Goal: Submit feedback/report problem: Provide input to the site owners about the experience or issues

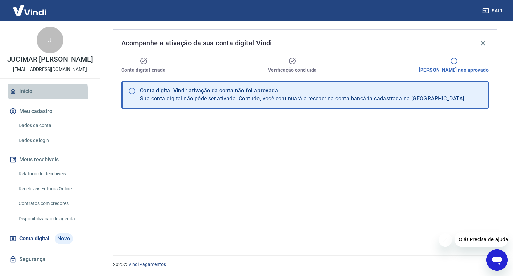
click at [27, 99] on link "Início" at bounding box center [50, 91] width 84 height 15
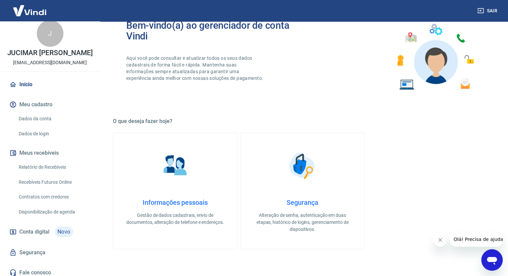
scroll to position [18, 0]
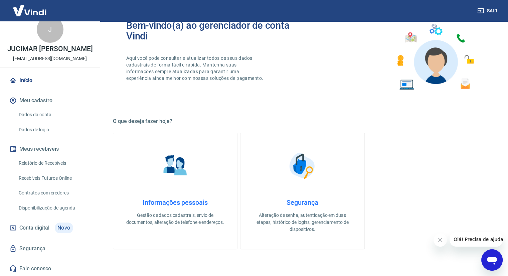
click at [495, 260] on icon "Abrir janela de mensagens" at bounding box center [492, 261] width 10 height 8
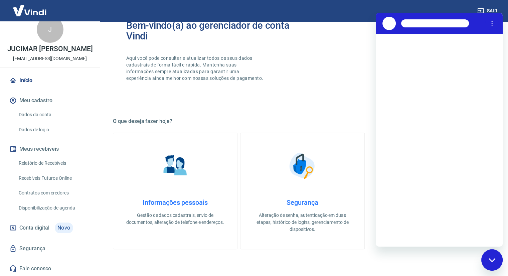
scroll to position [0, 0]
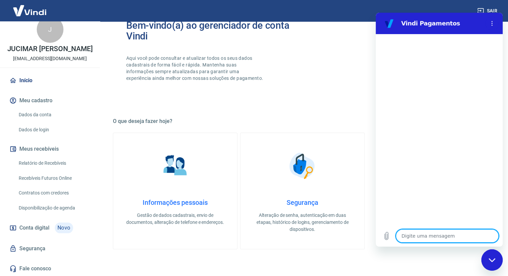
click at [415, 235] on textarea at bounding box center [447, 235] width 103 height 13
type textarea "o"
type textarea "x"
type textarea "oI"
type textarea "x"
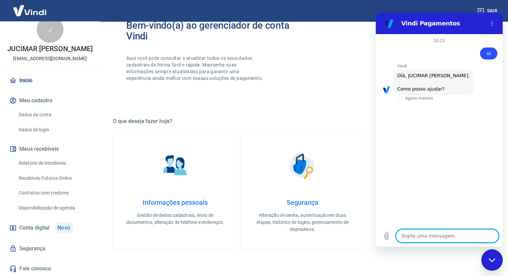
scroll to position [21, 0]
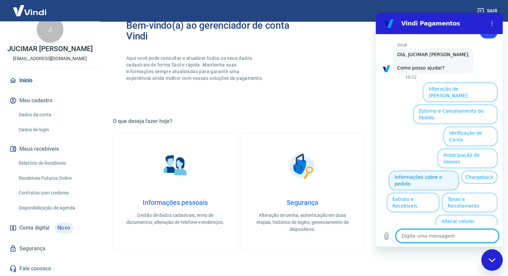
click at [427, 171] on button "Informações sobre o pedido" at bounding box center [424, 180] width 70 height 19
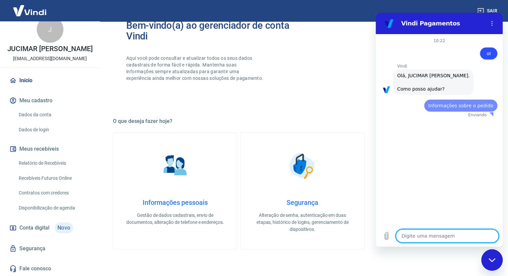
scroll to position [0, 0]
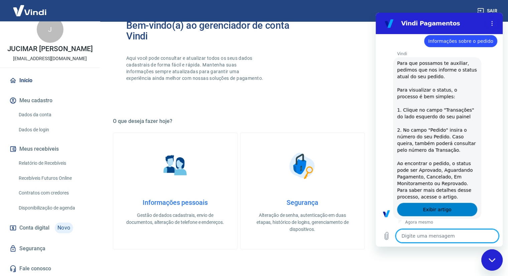
type textarea "x"
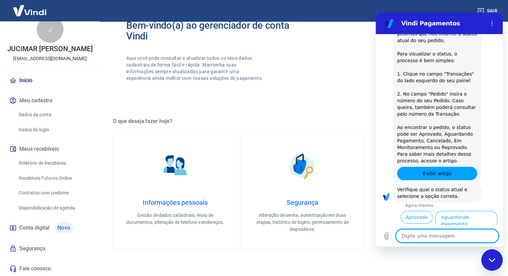
scroll to position [137, 0]
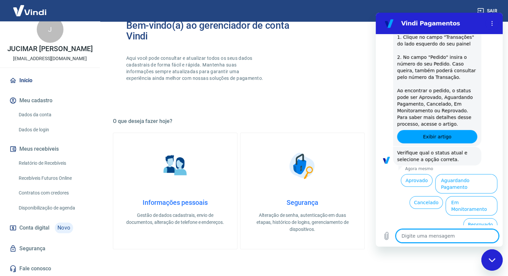
click at [426, 234] on textarea at bounding box center [447, 235] width 103 height 13
type textarea "F"
type textarea "x"
type textarea "FA"
type textarea "x"
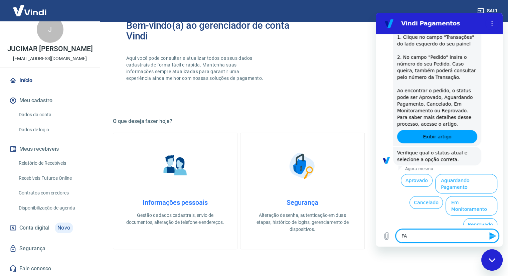
type textarea "FAL"
type textarea "x"
type textarea "FALA"
type textarea "x"
type textarea "FALA"
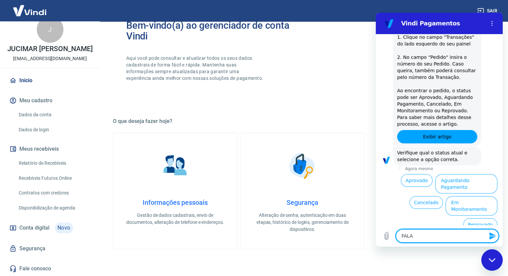
type textarea "x"
type textarea "FALA"
type textarea "x"
type textarea "FAL"
type textarea "x"
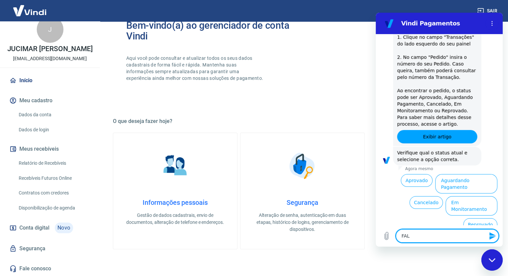
type textarea "FA"
type textarea "x"
type textarea "F"
type textarea "x"
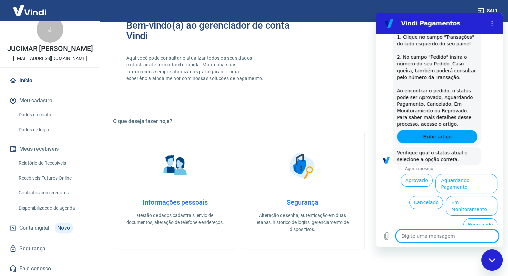
type textarea "f"
type textarea "x"
type textarea "fa"
type textarea "x"
type textarea "fal"
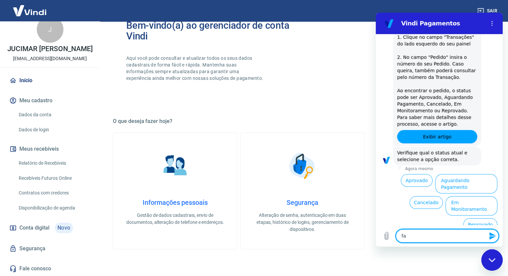
type textarea "x"
type textarea "fala"
type textarea "x"
type textarea "falar"
type textarea "x"
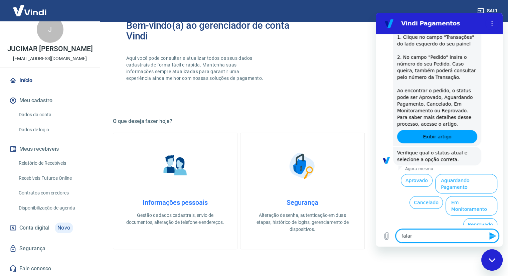
type textarea "falar"
type textarea "x"
type textarea "falar c"
type textarea "x"
type textarea "falar co"
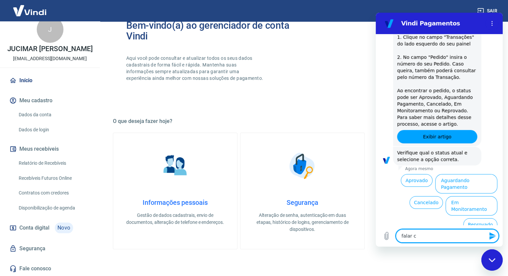
type textarea "x"
type textarea "falar com"
type textarea "x"
type textarea "falar com"
type textarea "x"
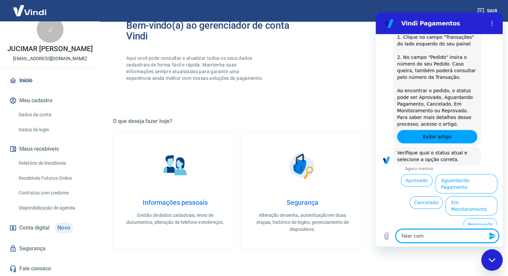
type textarea "falar com a"
type textarea "x"
type textarea "falar com at"
type textarea "x"
type textarea "falar com ate"
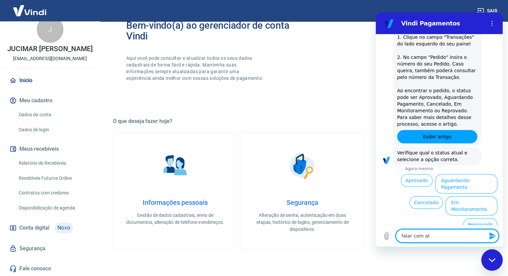
type textarea "x"
type textarea "falar com aten"
type textarea "x"
type textarea "falar com atend"
type textarea "x"
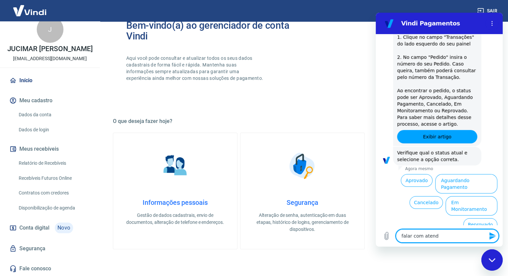
type textarea "falar com atendi"
type textarea "x"
type textarea "falar com atendim"
type textarea "x"
type textarea "falar com atendime"
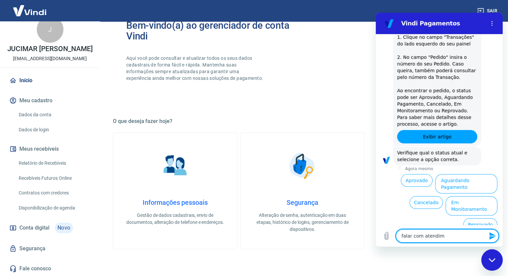
type textarea "x"
type textarea "falar com atendimen"
type textarea "x"
type textarea "falar com atendiment"
type textarea "x"
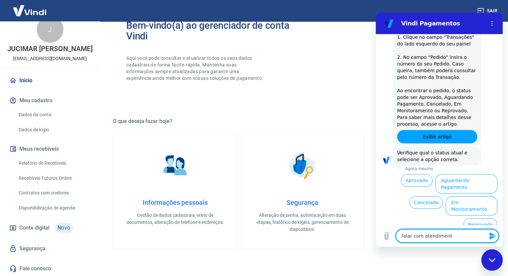
type textarea "falar com atendimento"
type textarea "x"
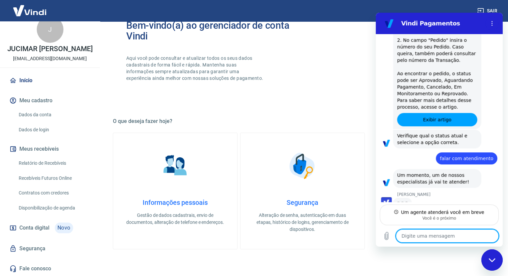
scroll to position [166, 0]
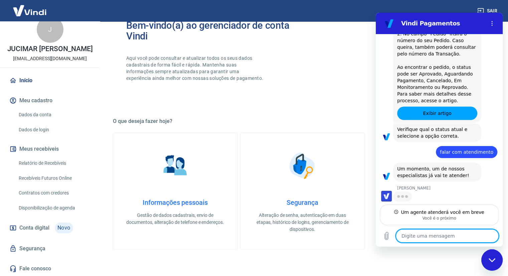
type textarea "x"
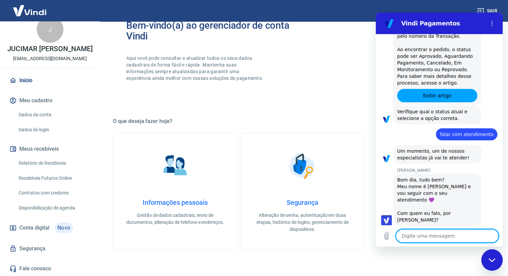
scroll to position [179, 0]
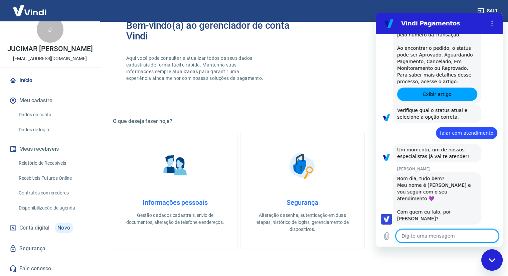
click at [419, 238] on textarea at bounding box center [447, 235] width 103 height 13
type textarea "B"
type textarea "x"
type textarea "Bo"
type textarea "x"
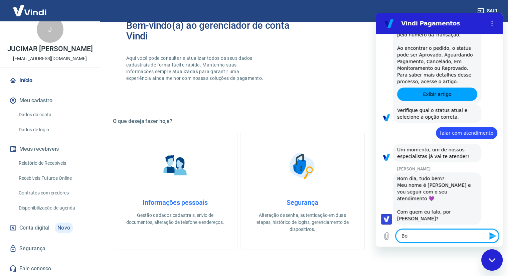
type textarea "Bom"
type textarea "x"
type textarea "Bom"
type textarea "x"
type textarea "Bom d"
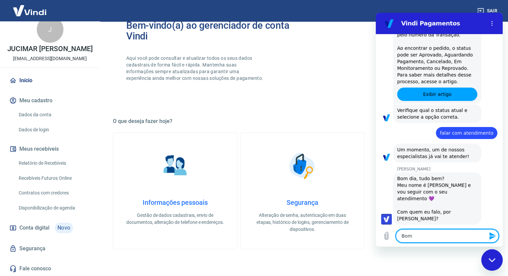
type textarea "x"
type textarea "Bom di"
type textarea "x"
type textarea "Bom dia"
type textarea "x"
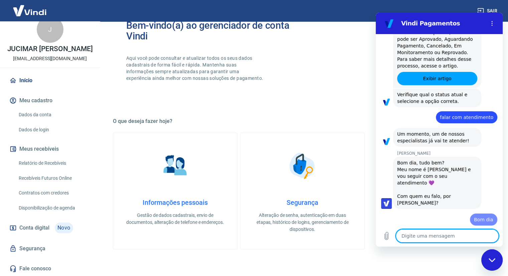
type textarea "x"
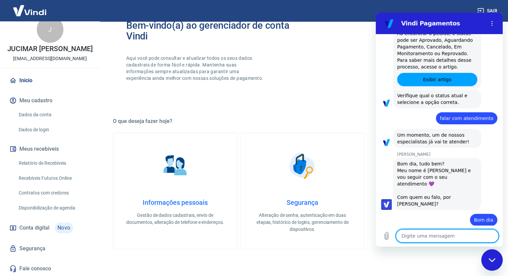
scroll to position [195, 0]
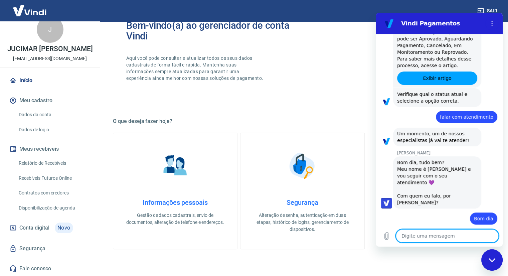
type textarea "c"
type textarea "x"
type textarea "co"
type textarea "x"
type textarea "com"
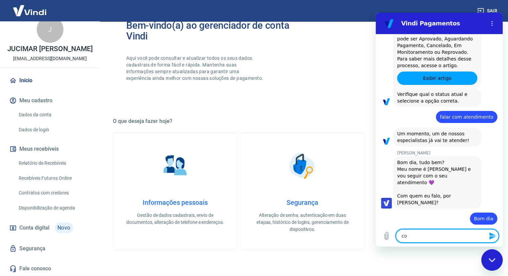
type textarea "x"
type textarea "com"
type textarea "x"
type textarea "com o"
type textarea "x"
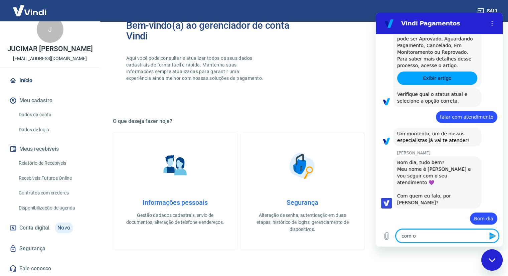
type textarea "com o"
type textarea "x"
type textarea "com o J"
type textarea "x"
type textarea "com o Ju"
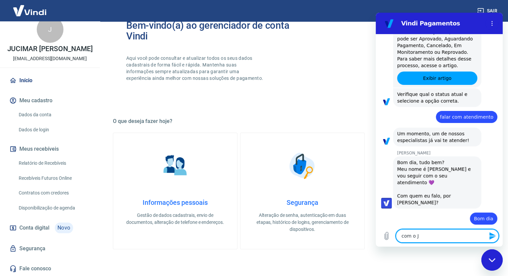
type textarea "x"
type textarea "com o Juc"
type textarea "x"
type textarea "com o Juci"
type textarea "x"
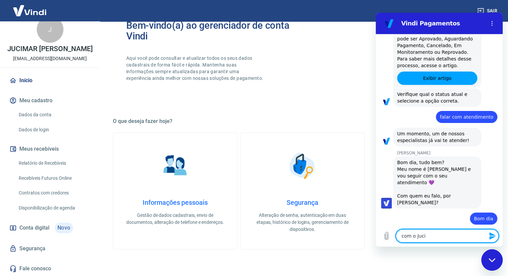
type textarea "com o Jucim"
type textarea "x"
type textarea "com o Jucima"
type textarea "x"
type textarea "com o Jucimar"
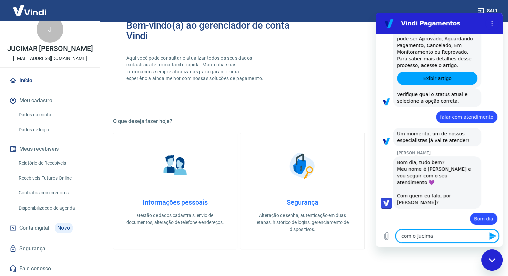
type textarea "x"
type textarea "com o Jucimar"
type textarea "x"
type textarea "com o Jucimar I"
type textarea "x"
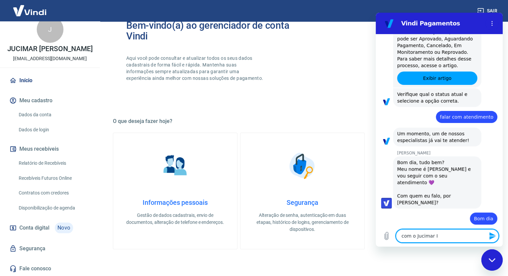
type textarea "com o Jucimar Iv"
type textarea "x"
type textarea "com o Jucimar Ivo"
type textarea "x"
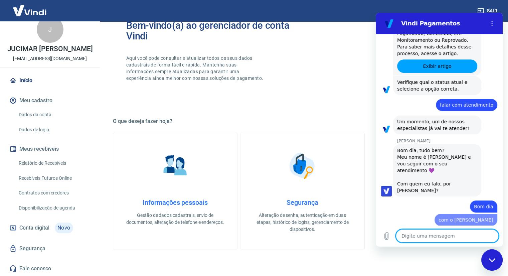
type textarea "x"
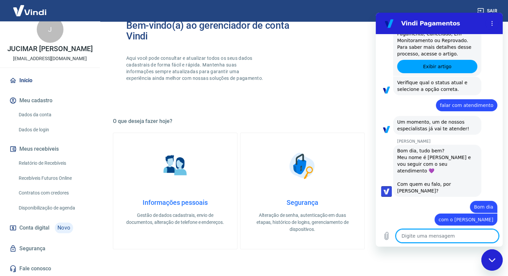
scroll to position [208, 0]
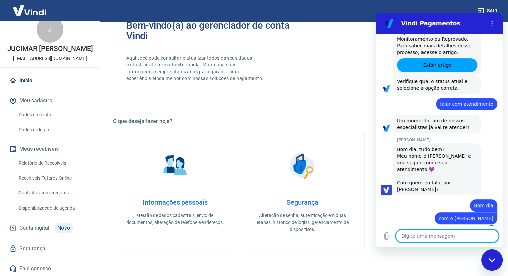
type textarea "V"
type textarea "x"
type textarea "Vi"
type textarea "x"
type textarea "Viv"
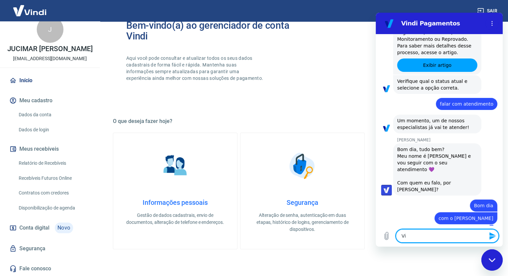
type textarea "x"
type textarea "Vivi"
type textarea "x"
type textarea "Vivia"
type textarea "x"
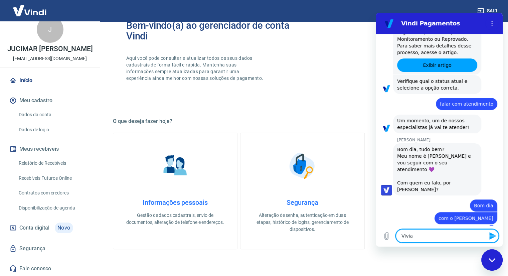
type textarea "Vivian"
type textarea "x"
type textarea "Viviane"
type textarea "x"
type textarea "Viviane"
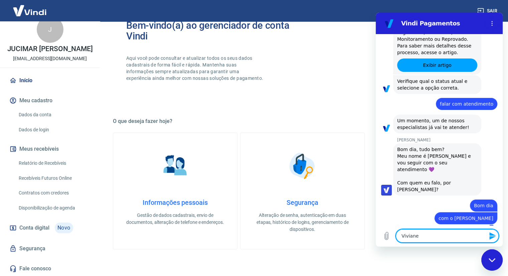
type textarea "x"
type textarea "Viviane e"
type textarea "x"
type textarea "Viviane es"
type textarea "x"
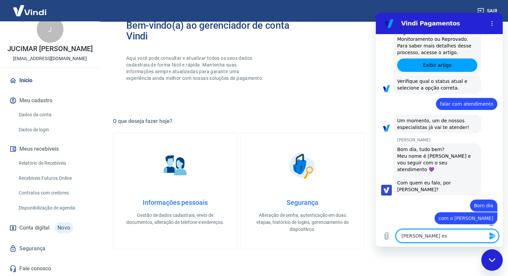
type textarea "Viviane est"
type textarea "x"
type textarea "Viviane esta"
type textarea "x"
type textarea "Viviane estam"
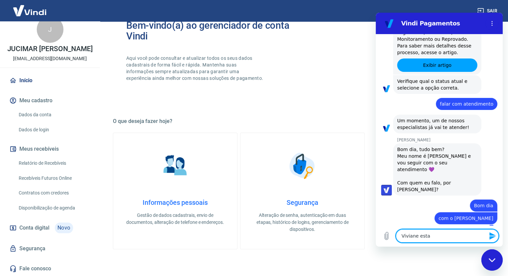
type textarea "x"
type textarea "Viviane estamo"
type textarea "x"
type textarea "Viviane estamos"
type textarea "x"
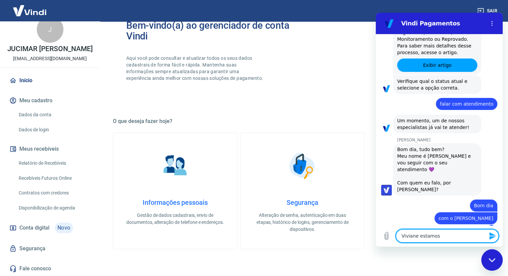
type textarea "Viviane estamos"
type textarea "x"
type textarea "Viviane estamos i"
type textarea "x"
type textarea "Viviane estamos in"
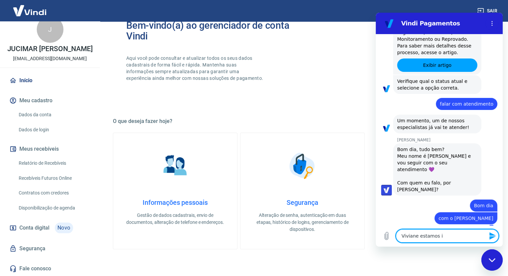
type textarea "x"
type textarea "Viviane estamos i"
type textarea "x"
type textarea "Viviane estamos im"
type textarea "x"
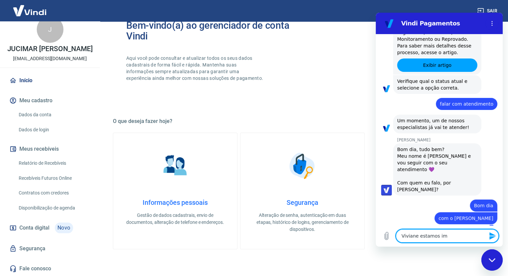
type textarea "Viviane estamos imp"
type textarea "x"
type textarea "Viviane estamos impl"
type textarea "x"
type textarea "Viviane estamos impla"
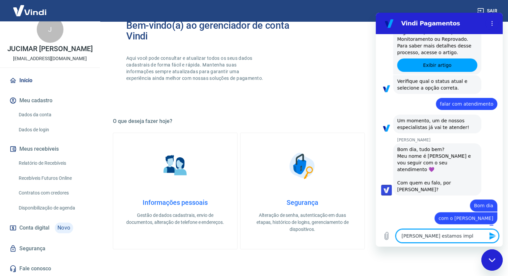
type textarea "x"
type textarea "Viviane estamos implat"
type textarea "x"
type textarea "Viviane estamos implata"
type textarea "x"
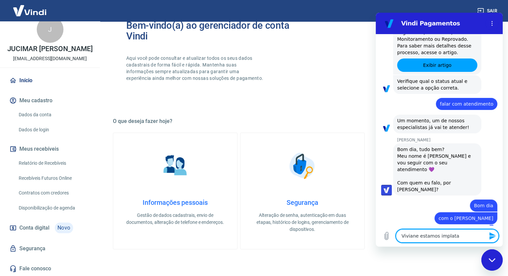
type textarea "Viviane estamos implatan"
type textarea "x"
type textarea "Viviane estamos implata"
type textarea "x"
type textarea "Viviane estamos implat"
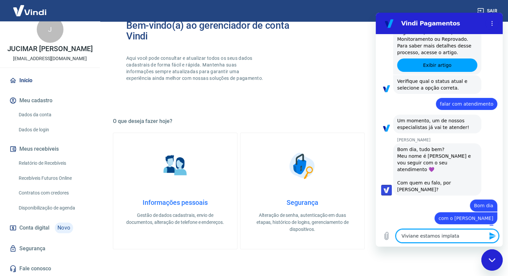
type textarea "x"
type textarea "Viviane estamos impla"
type textarea "x"
type textarea "Viviane estamos impl"
type textarea "x"
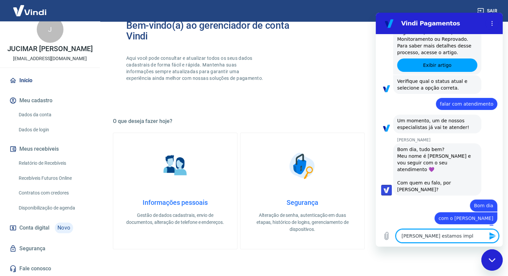
type textarea "Viviane estamos imp"
type textarea "x"
type textarea "Viviane estamos im"
type textarea "x"
type textarea "Viviane estamos i"
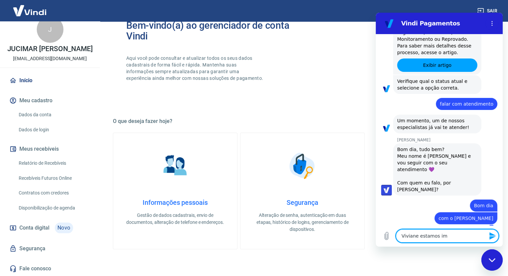
type textarea "x"
type textarea "Viviane estamos"
type textarea "x"
type textarea "Viviane estamos"
type textarea "x"
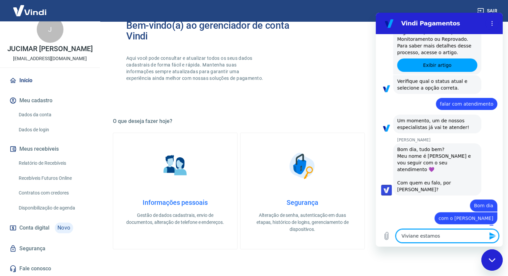
type textarea "Viviane estamo"
type textarea "x"
type textarea "Viviane estam"
type textarea "x"
type textarea "Viviane esta"
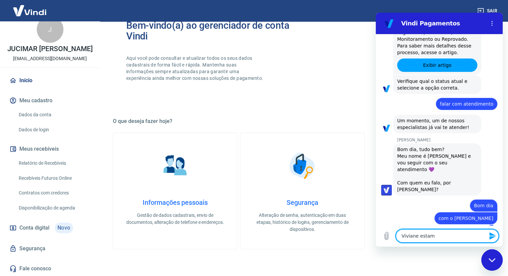
type textarea "x"
type textarea "Viviane est"
type textarea "x"
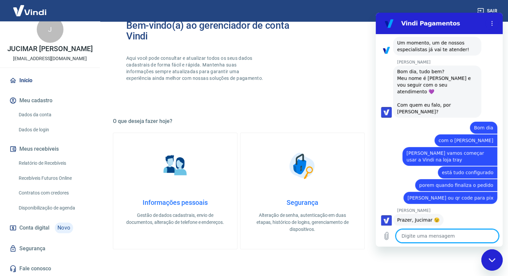
scroll to position [287, 0]
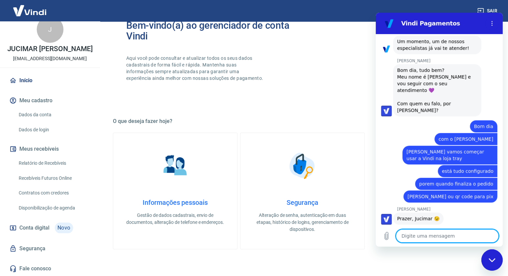
click at [416, 240] on textarea at bounding box center [447, 235] width 103 height 13
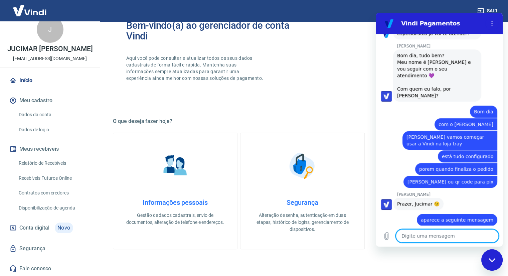
scroll to position [303, 0]
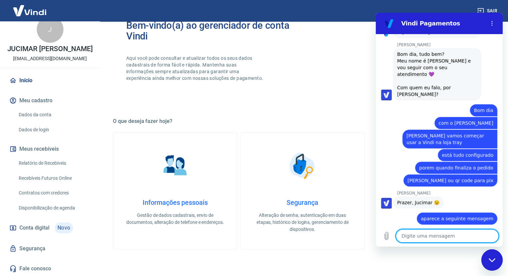
paste textarea "Atenção! Pagamento não realizado. Pagamento não aprovado, tente novamente. Vend…"
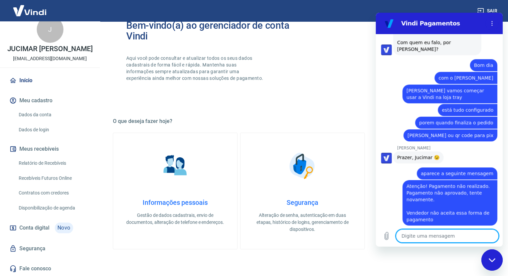
scroll to position [350, 0]
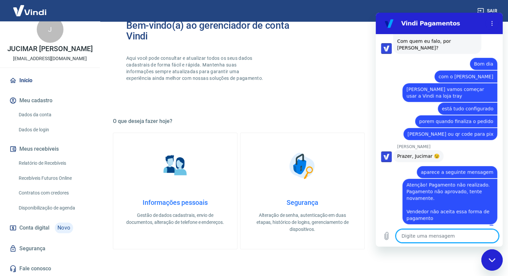
click at [430, 239] on textarea at bounding box center [447, 235] width 103 height 13
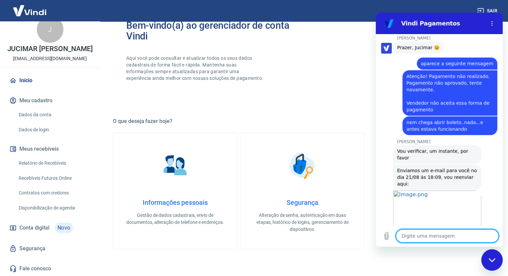
scroll to position [466, 0]
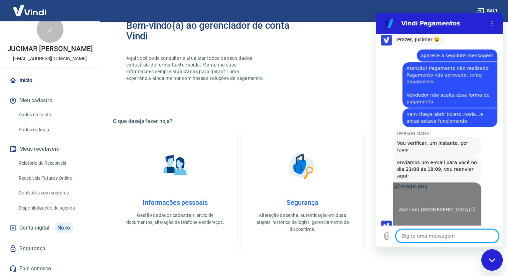
click at [421, 207] on span "Abrir em nova aba" at bounding box center [437, 209] width 76 height 5
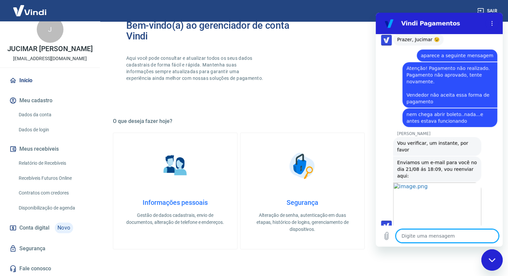
click at [423, 234] on textarea at bounding box center [447, 235] width 103 height 13
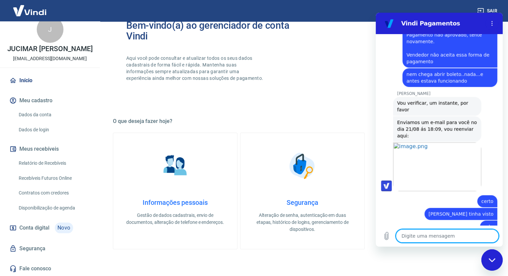
scroll to position [508, 0]
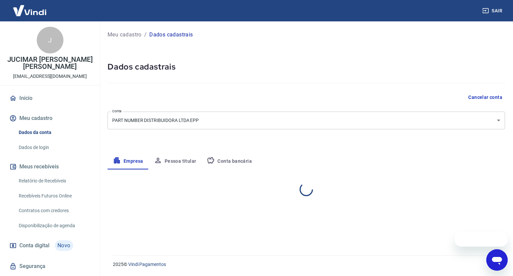
select select "SP"
select select "business"
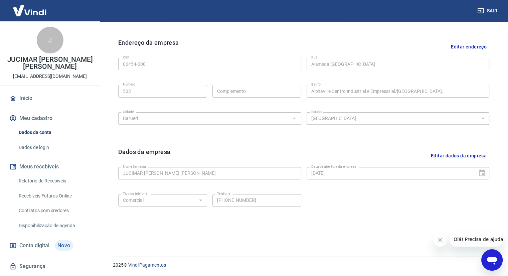
scroll to position [206, 0]
click at [462, 156] on button "Editar dados da empresa" at bounding box center [458, 155] width 61 height 17
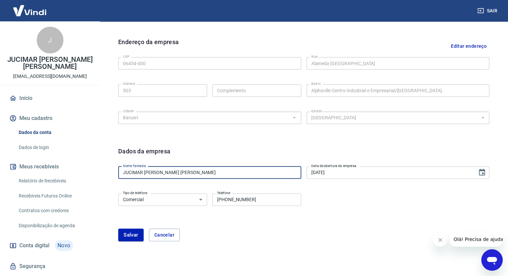
drag, startPoint x: 236, startPoint y: 177, endPoint x: 114, endPoint y: 175, distance: 121.6
click at [114, 175] on div "Dados da empresa Nome fantasia JUCIMAR [PERSON_NAME] [PERSON_NAME] Nome fantasi…" at bounding box center [304, 197] width 382 height 113
type input "PART NUMBER DISTRIBUIDORA"
click at [321, 199] on div "Tipo de telefone Residencial Comercial Tipo de telefone Telefone [PHONE_NUMBER]…" at bounding box center [303, 204] width 371 height 27
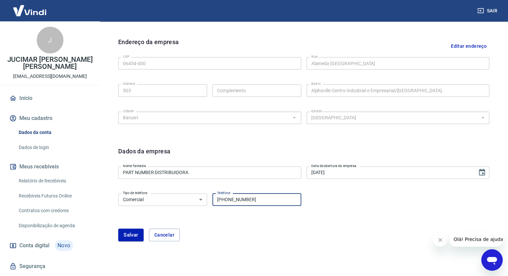
drag, startPoint x: 265, startPoint y: 205, endPoint x: 189, endPoint y: 207, distance: 76.2
click at [189, 207] on div "Tipo de telefone Residencial Comercial Tipo de telefone Telefone [PHONE_NUMBER]…" at bounding box center [303, 204] width 371 height 27
type input "[PHONE_NUMBER]"
click at [120, 234] on button "Salvar" at bounding box center [130, 234] width 25 height 13
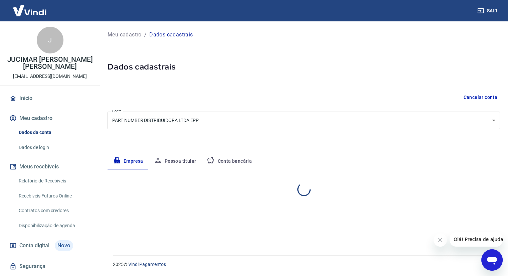
select select "SP"
select select "business"
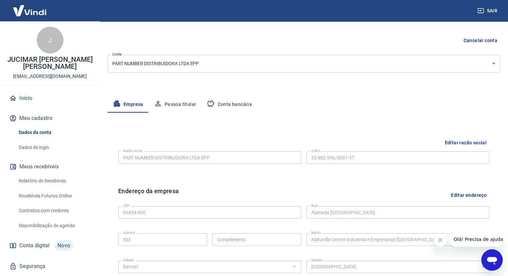
scroll to position [39, 0]
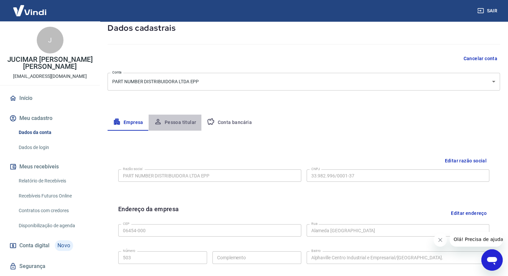
click at [180, 126] on button "Pessoa titular" at bounding box center [175, 123] width 53 height 16
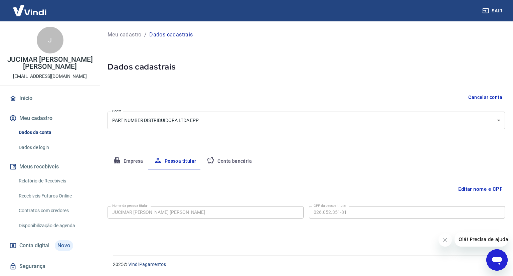
click at [227, 161] on button "Conta bancária" at bounding box center [229, 161] width 56 height 16
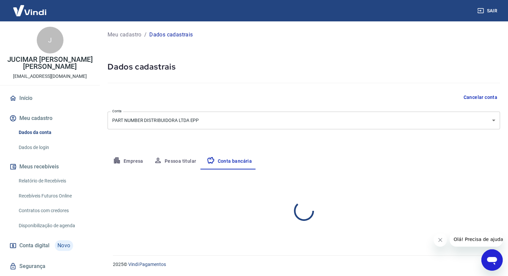
select select "1"
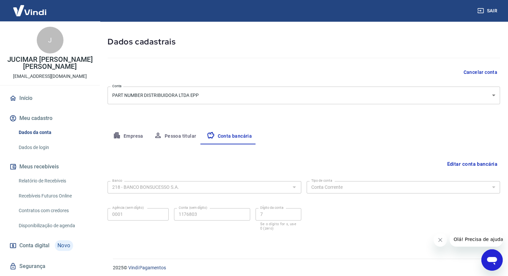
scroll to position [28, 0]
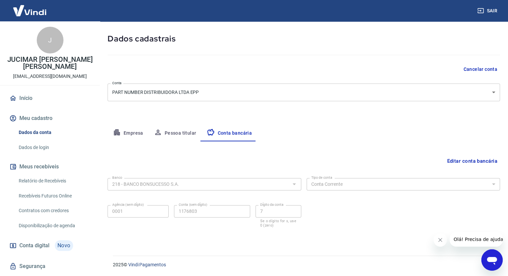
click at [473, 162] on button "Editar conta bancária" at bounding box center [472, 161] width 56 height 13
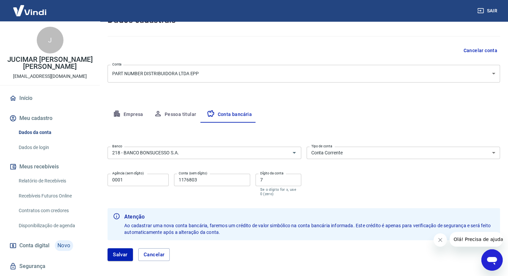
scroll to position [61, 0]
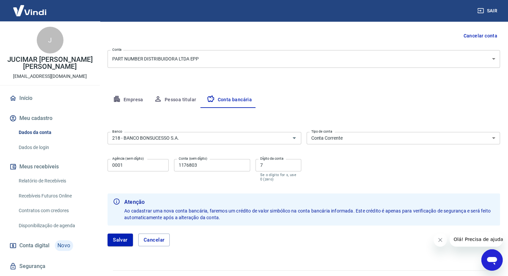
click at [33, 148] on link "Dados de login" at bounding box center [54, 148] width 76 height 14
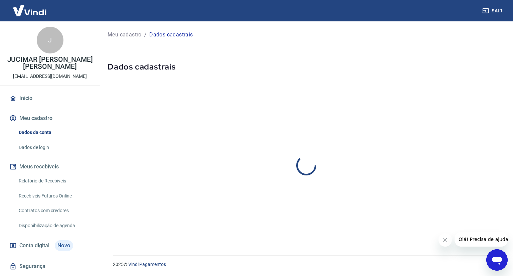
select select "SP"
select select "business"
